Goal: Task Accomplishment & Management: Manage account settings

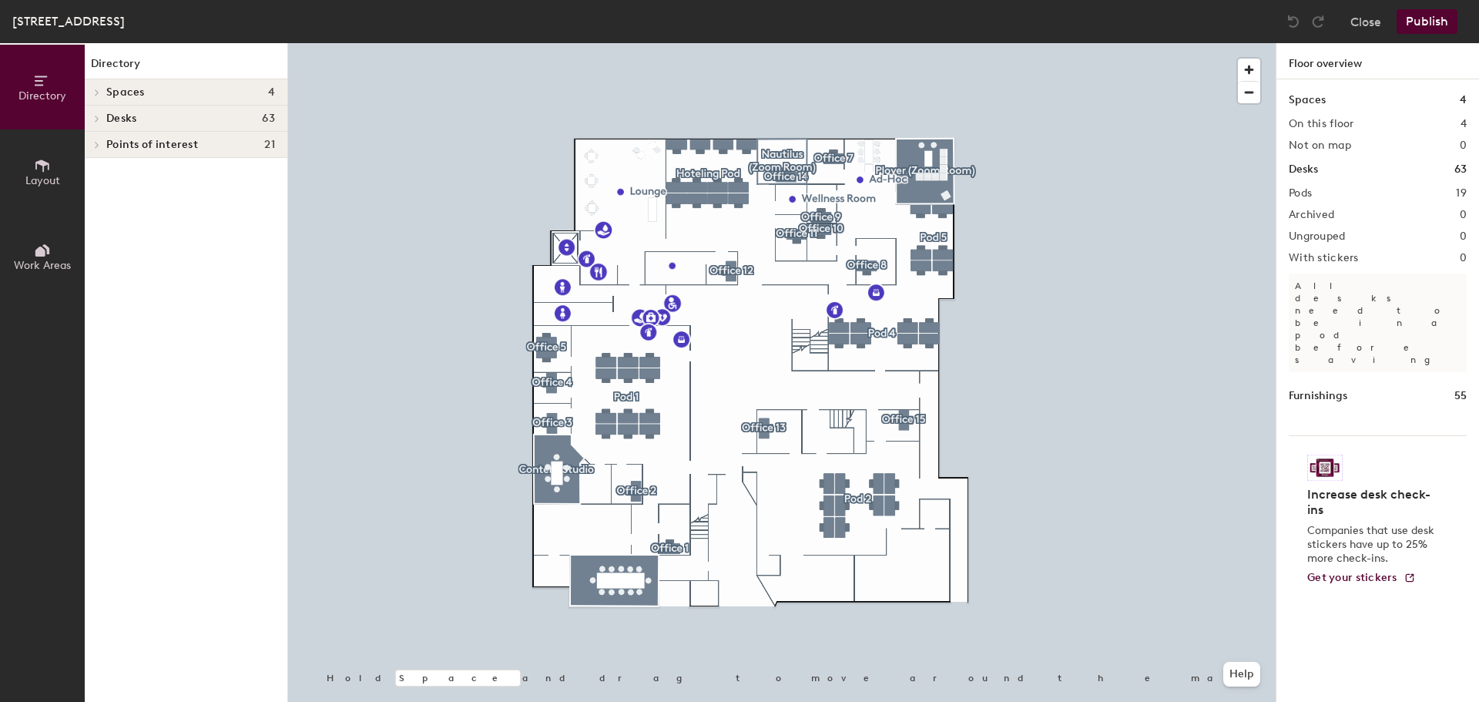
click at [126, 116] on span "Desks" at bounding box center [121, 118] width 30 height 12
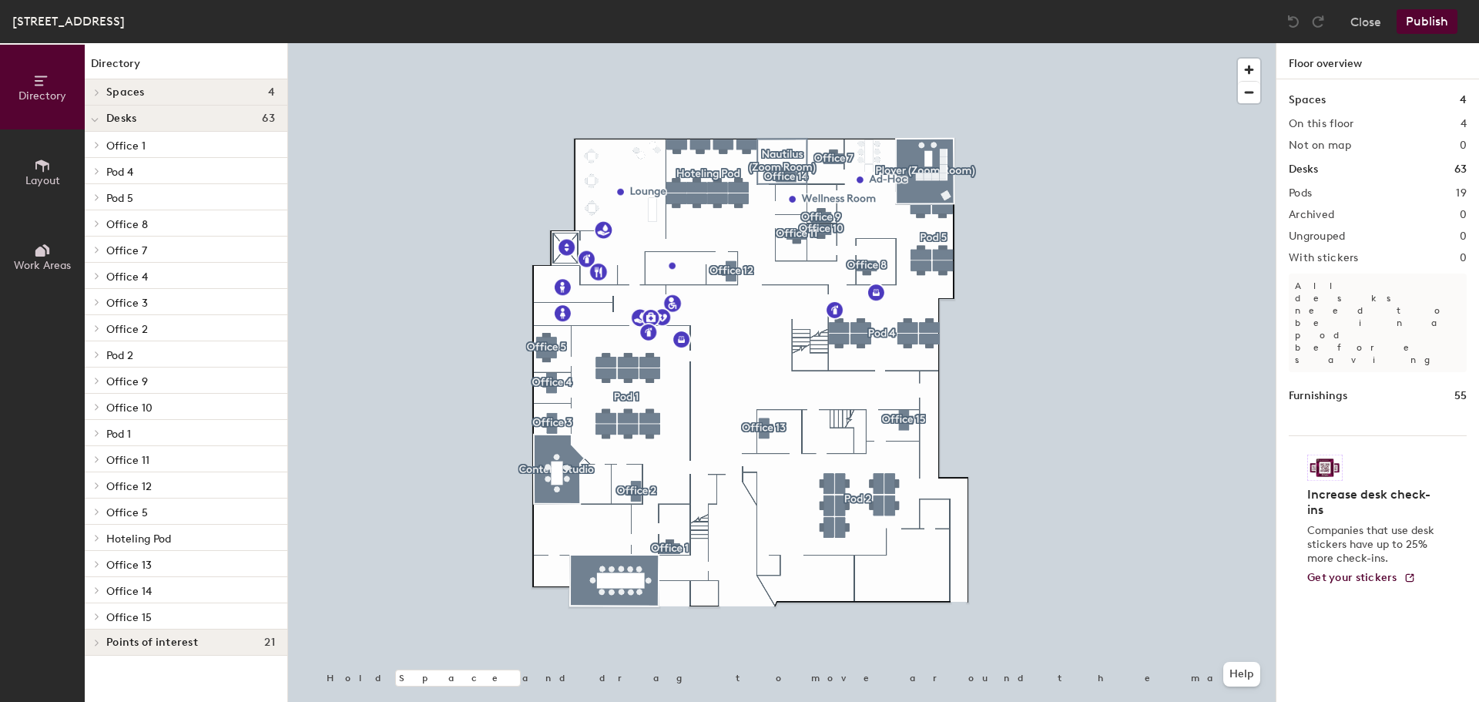
click at [136, 568] on span "Office 13" at bounding box center [128, 564] width 45 height 13
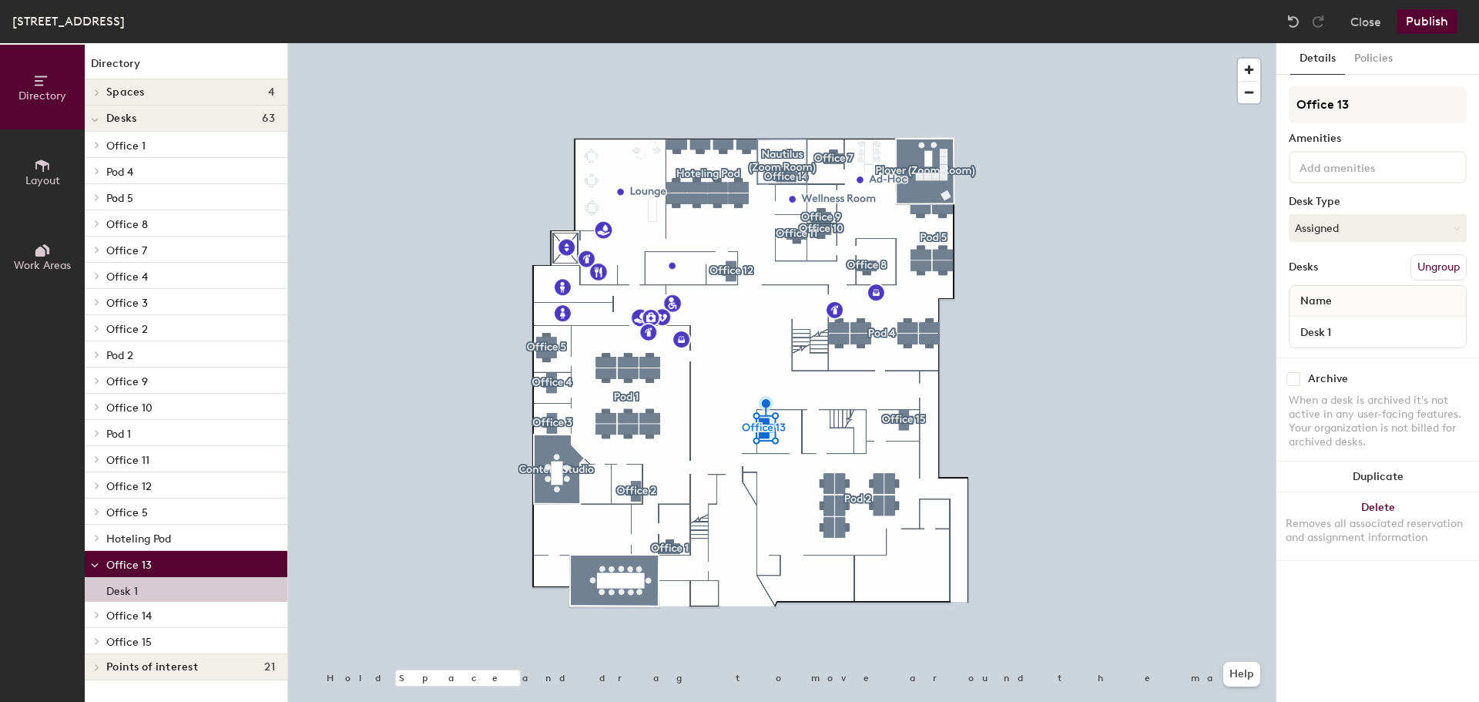
click at [121, 588] on p "Desk 1" at bounding box center [122, 589] width 32 height 18
click at [1435, 226] on button "Assigned" at bounding box center [1378, 228] width 178 height 28
click at [1463, 367] on div "Archive When a desk is archived it's not active in any user-facing features. Yo…" at bounding box center [1377, 412] width 203 height 110
click at [1380, 52] on button "Policies" at bounding box center [1373, 59] width 57 height 32
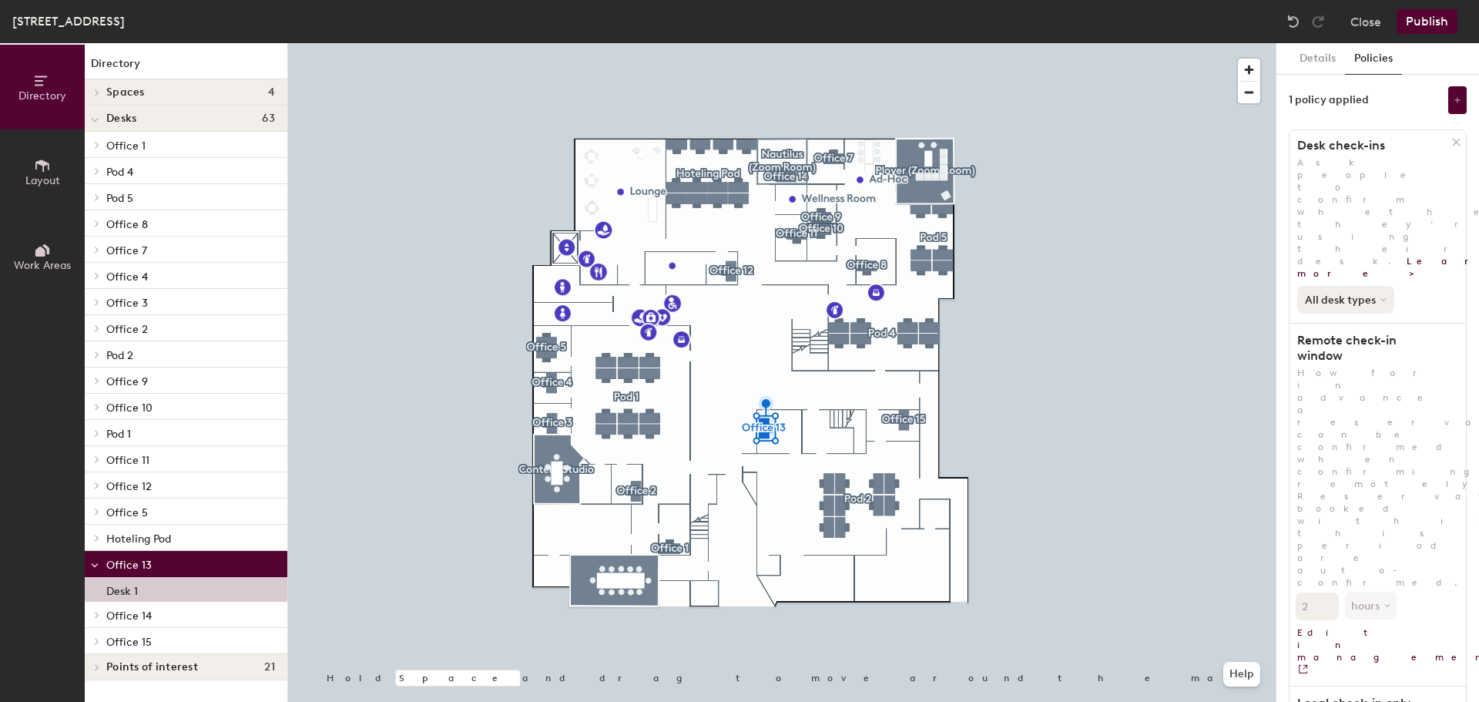
click at [1376, 286] on button "All desk types" at bounding box center [1345, 300] width 97 height 28
click at [1350, 342] on div "Hot/hotel only" at bounding box center [1345, 351] width 95 height 18
click at [1469, 220] on div "Details Policies 1 policy applied Desk check-ins Ask people to confirm whether …" at bounding box center [1377, 372] width 203 height 659
click at [1302, 256] on link "Learn more >" at bounding box center [1405, 267] width 216 height 23
click at [43, 26] on div "[STREET_ADDRESS]" at bounding box center [68, 21] width 112 height 19
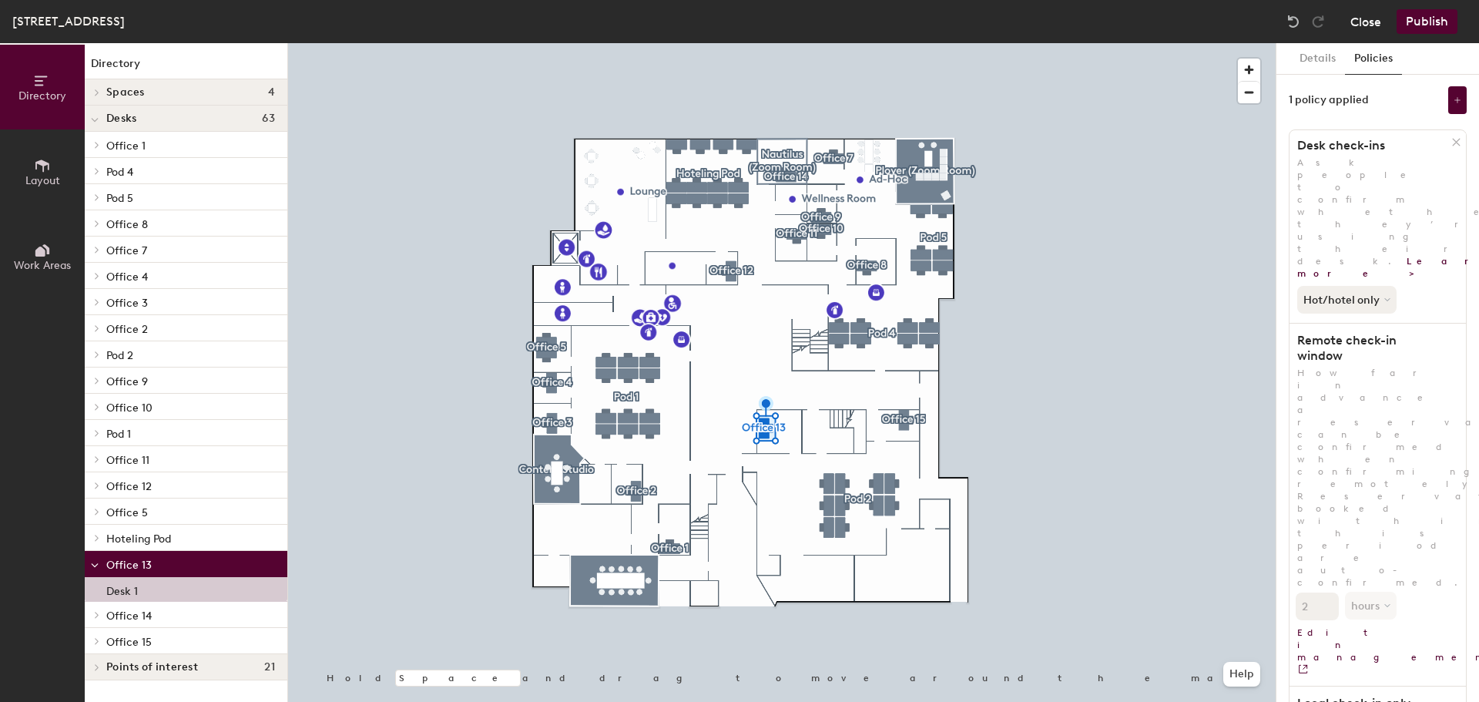
click at [1359, 27] on button "Close" at bounding box center [1365, 21] width 31 height 25
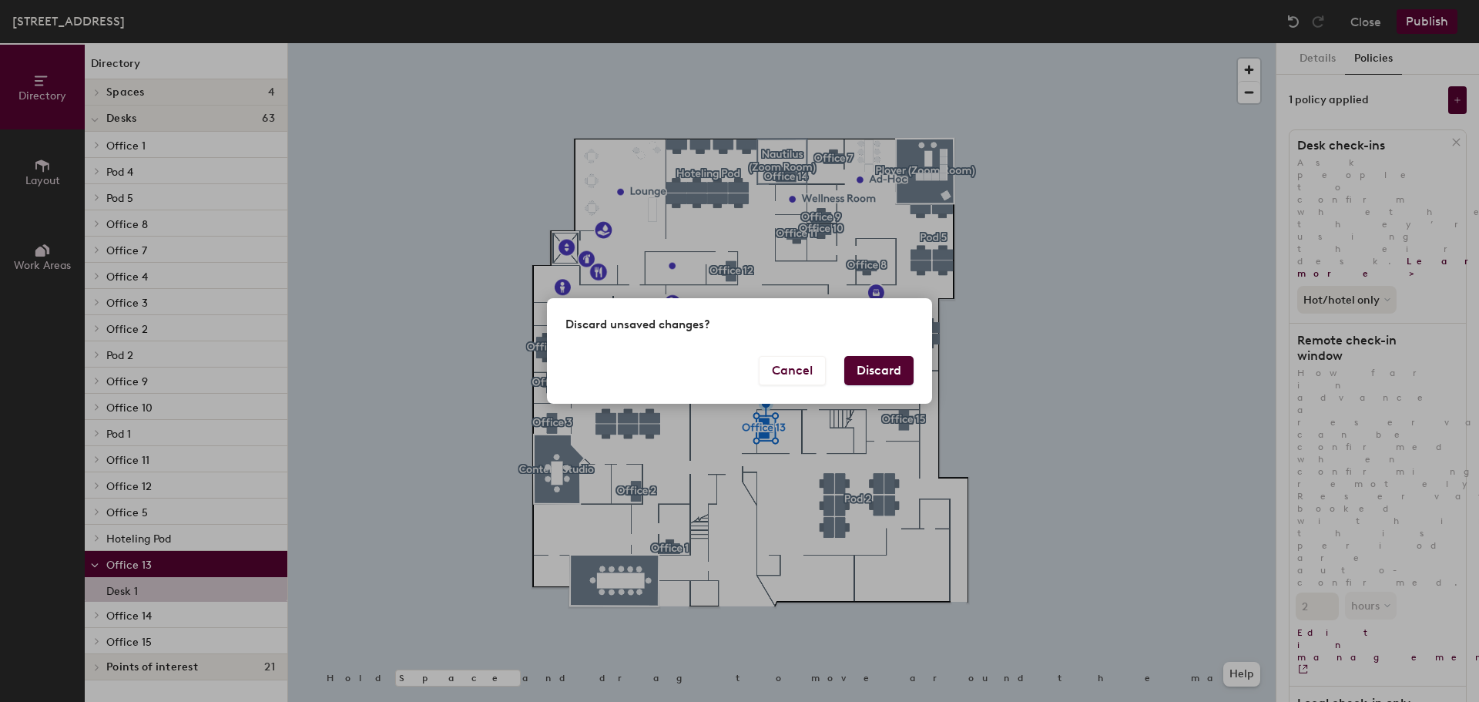
click at [870, 374] on button "Discard" at bounding box center [878, 370] width 69 height 29
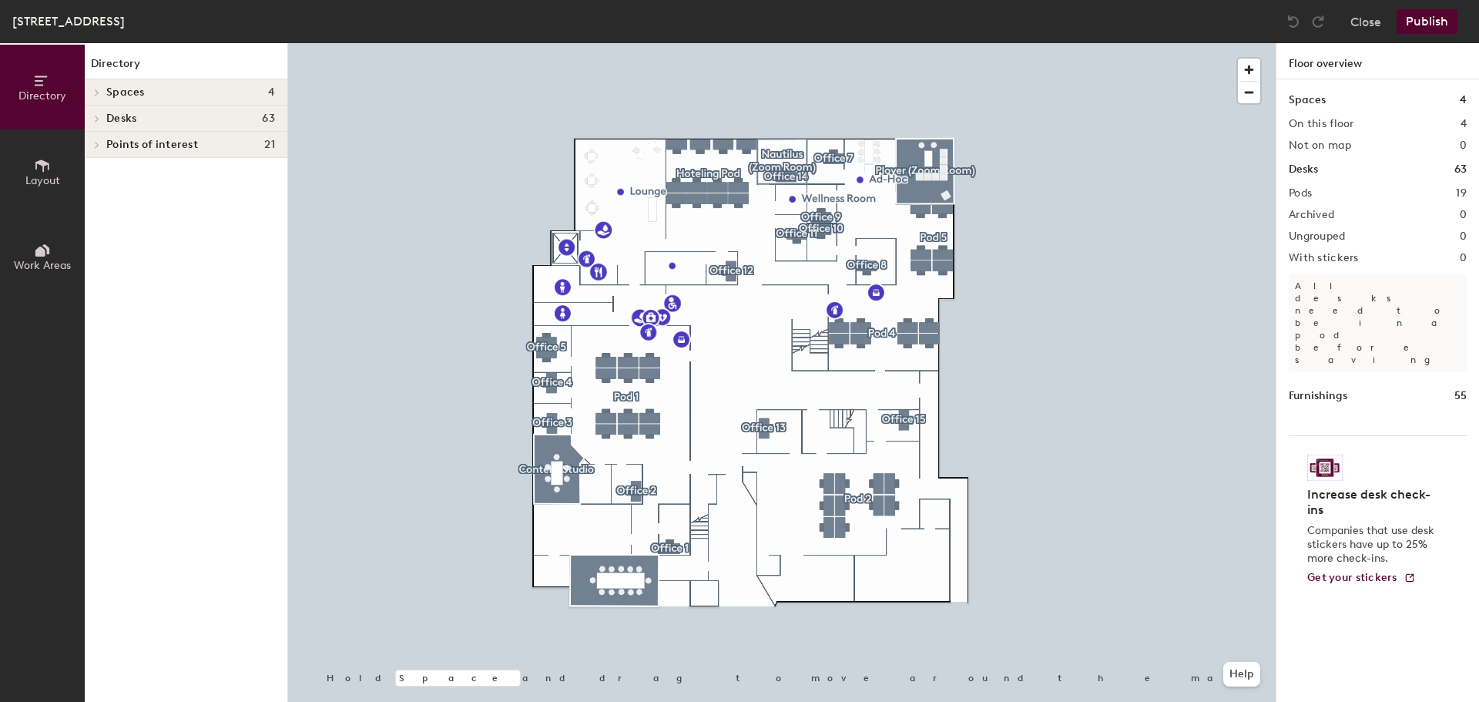
click at [124, 112] on span "Desks" at bounding box center [121, 118] width 30 height 12
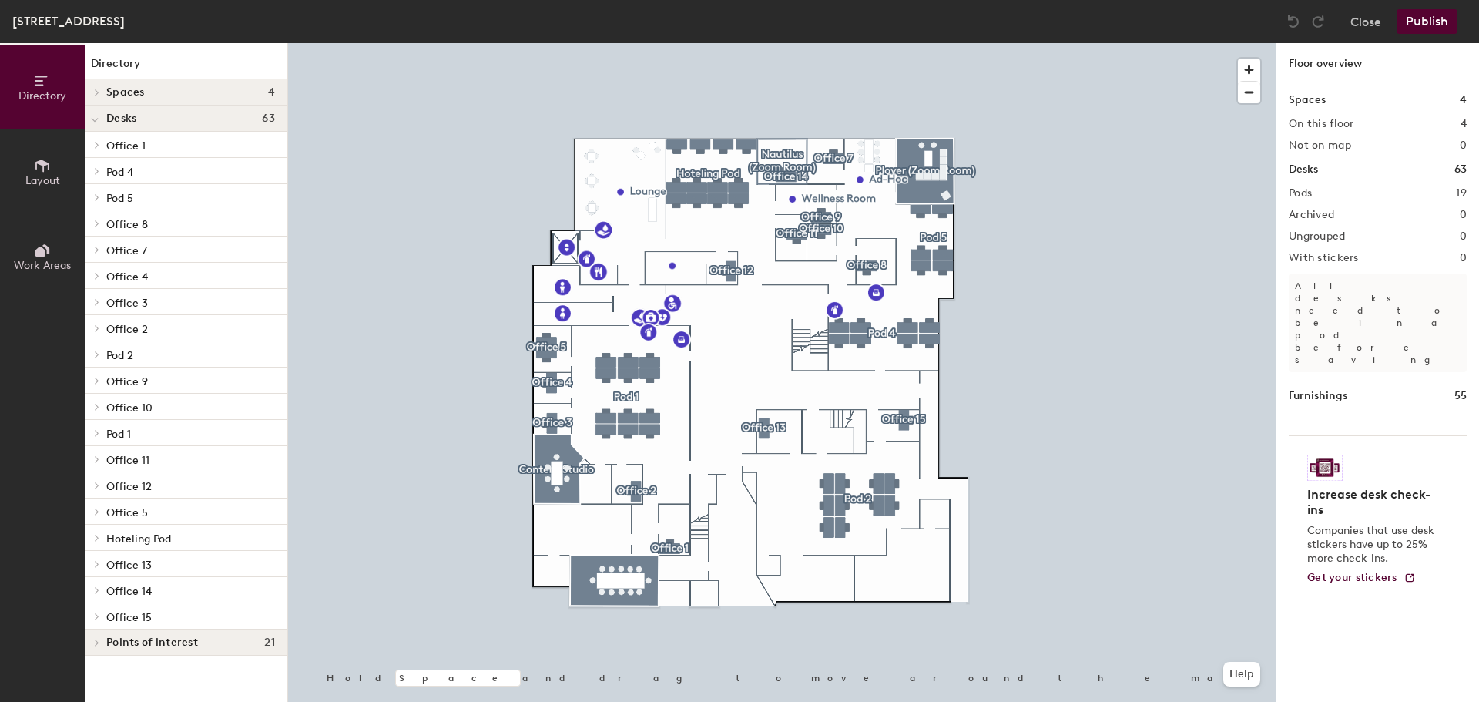
click at [132, 563] on span "Office 13" at bounding box center [128, 564] width 45 height 13
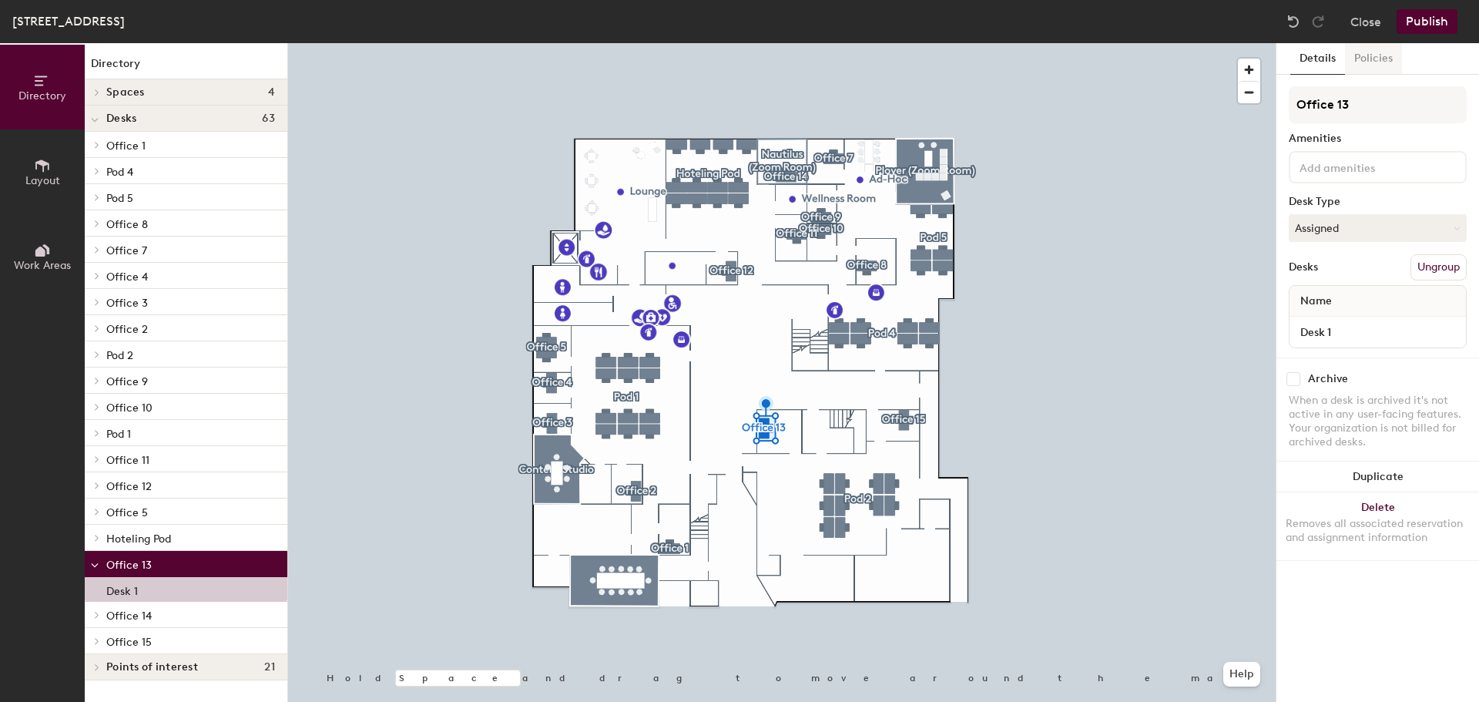
click at [1368, 54] on button "Policies" at bounding box center [1373, 59] width 57 height 32
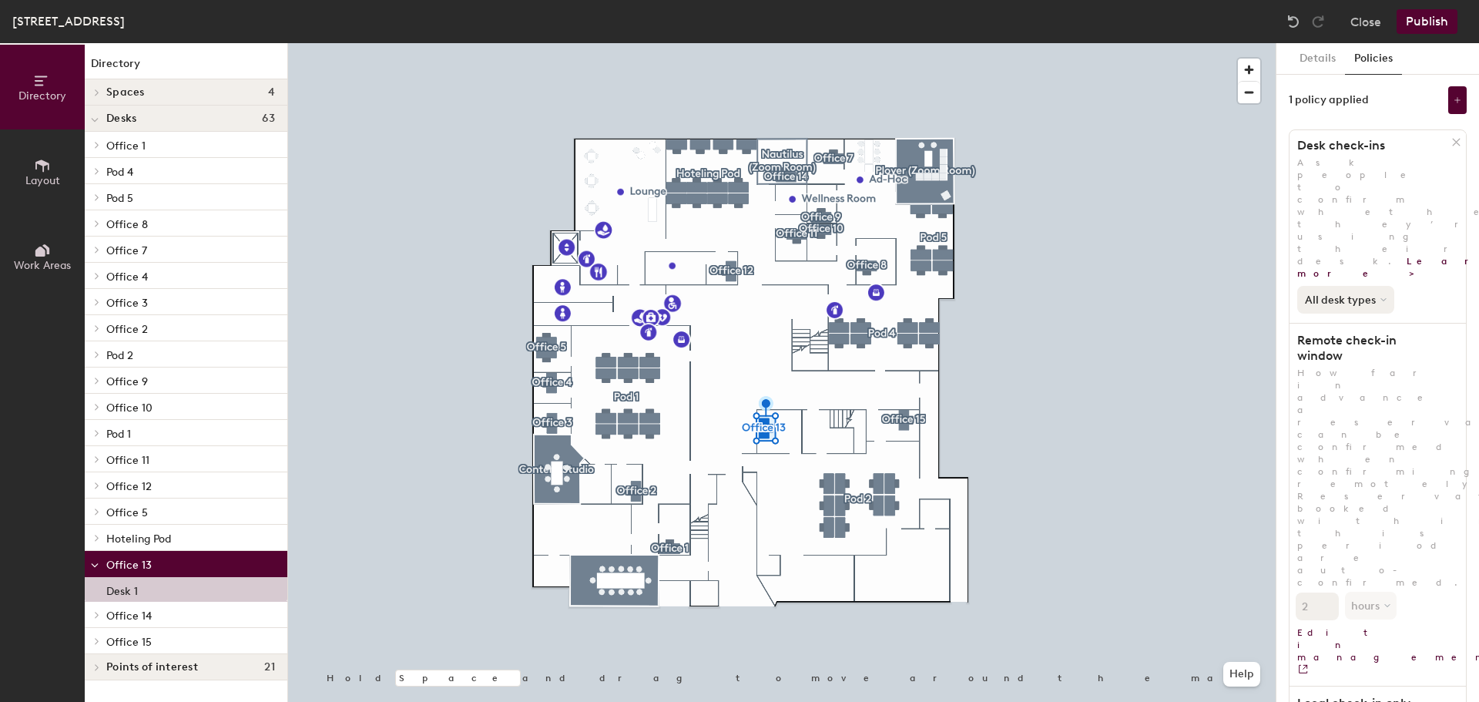
click at [1368, 286] on button "All desk types" at bounding box center [1345, 300] width 97 height 28
click at [1365, 342] on div "Hot/hotel only" at bounding box center [1345, 351] width 95 height 18
click at [1424, 27] on button "Publish" at bounding box center [1427, 21] width 61 height 25
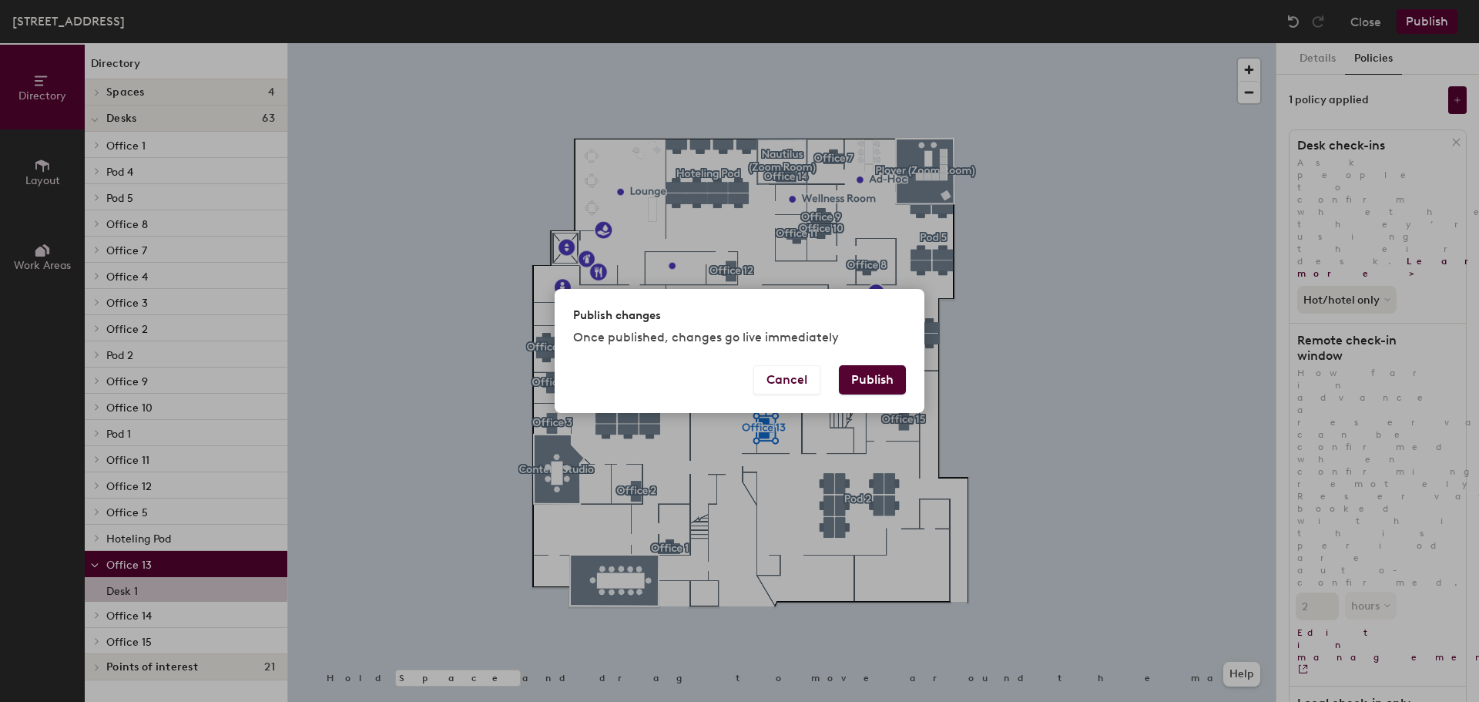
click at [879, 374] on button "Publish" at bounding box center [872, 379] width 67 height 29
